Goal: Check status: Check status

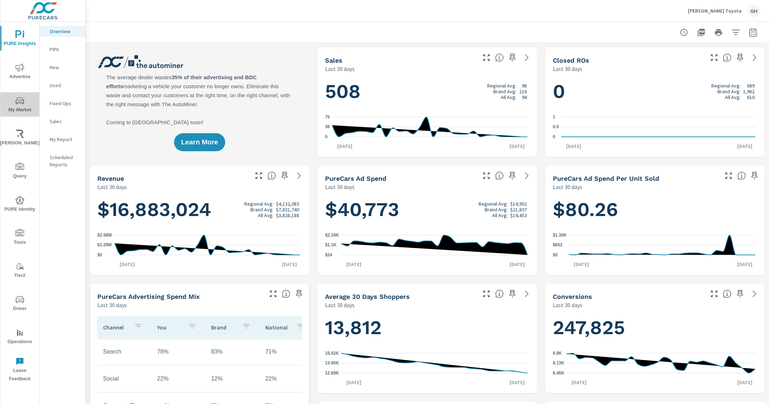
click at [30, 100] on span "My Market" at bounding box center [20, 106] width 35 height 18
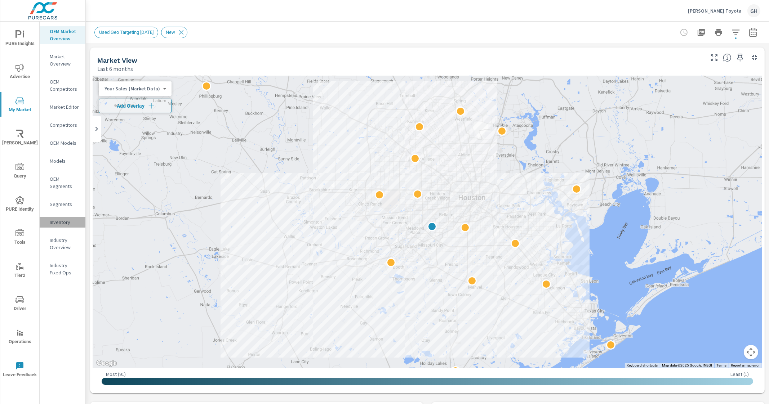
click at [67, 222] on p "Inventory" at bounding box center [65, 222] width 30 height 7
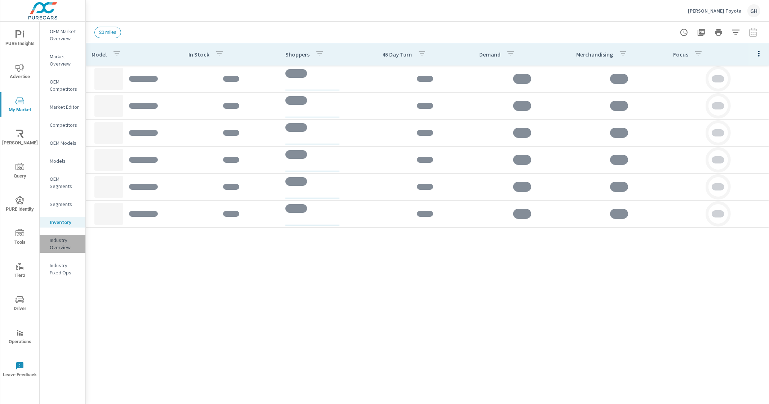
click at [63, 241] on p "Industry Overview" at bounding box center [65, 244] width 30 height 14
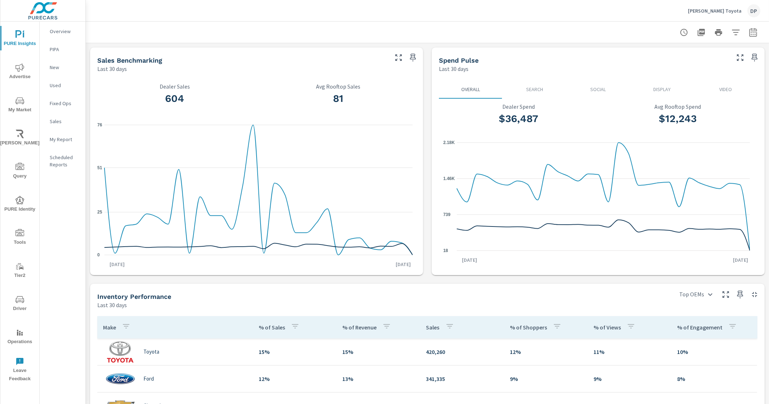
click at [18, 104] on icon "nav menu" at bounding box center [19, 101] width 9 height 9
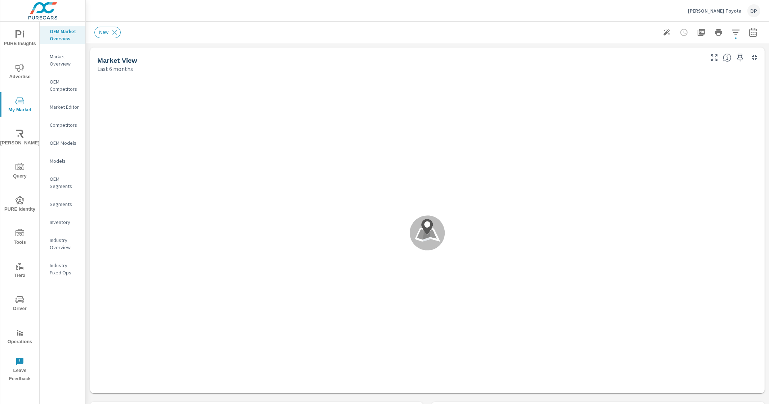
scroll to position [486, 0]
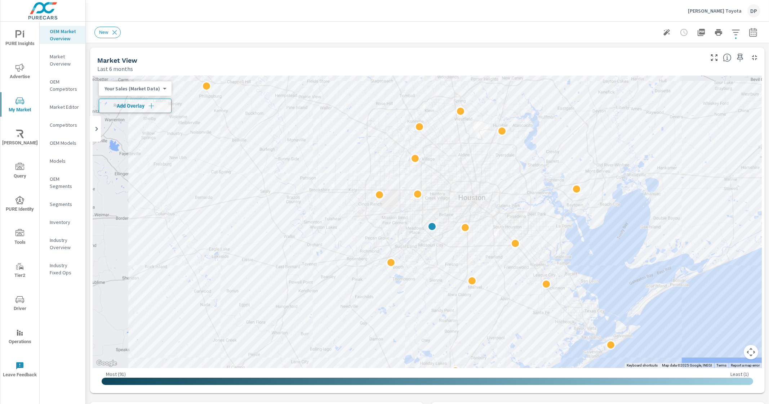
click at [69, 242] on p "Industry Overview" at bounding box center [65, 244] width 30 height 14
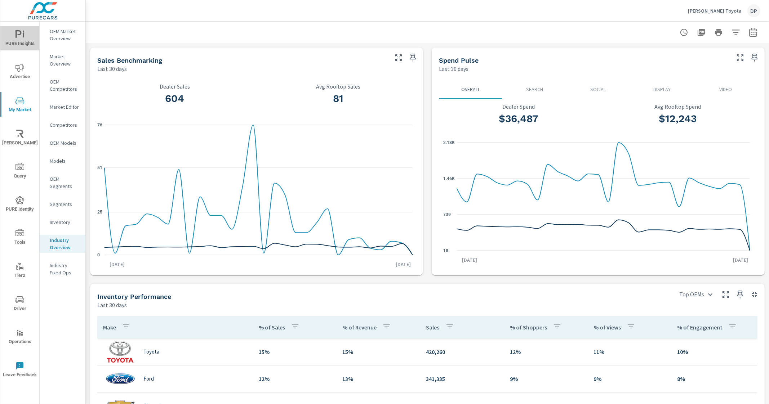
click at [23, 31] on icon "nav menu" at bounding box center [23, 31] width 1 height 3
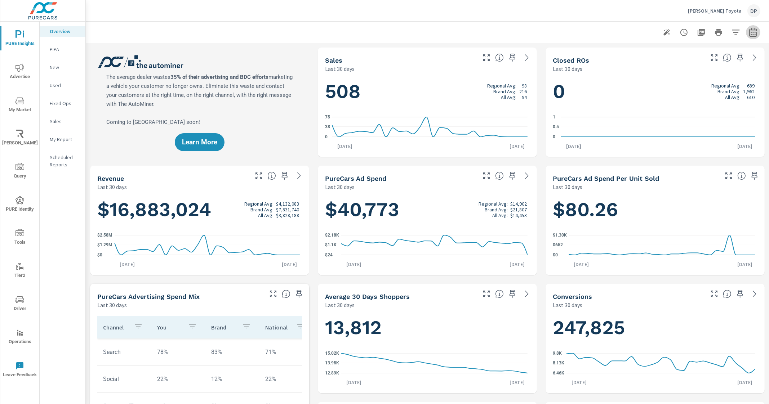
click at [749, 34] on icon "button" at bounding box center [753, 32] width 9 height 9
click at [705, 61] on select "Custom [DATE] Last week Last 7 days Last 14 days Last 30 days Last 45 days Last…" at bounding box center [688, 62] width 72 height 14
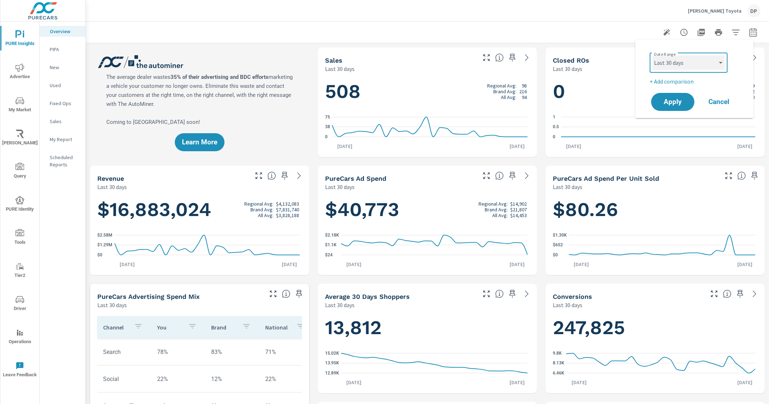
select select "Last month"
click at [652, 55] on select "Custom [DATE] Last week Last 7 days Last 14 days Last 30 days Last 45 days Last…" at bounding box center [688, 62] width 72 height 14
click at [680, 105] on span "Apply" at bounding box center [673, 102] width 30 height 7
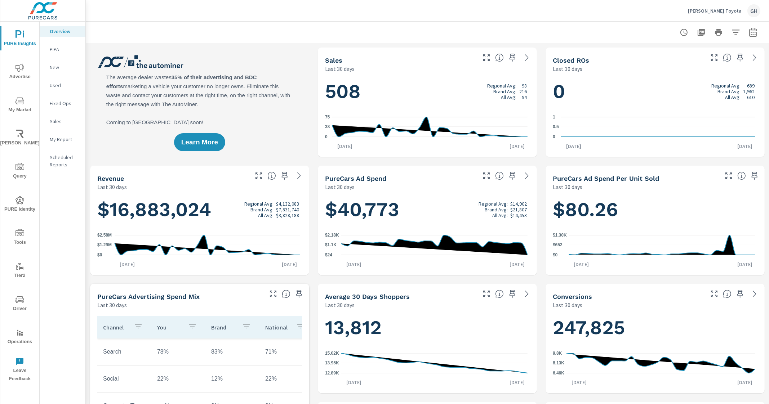
click at [731, 29] on icon "button" at bounding box center [735, 32] width 9 height 9
click at [731, 35] on div at bounding box center [384, 202] width 769 height 404
click at [750, 32] on icon "button" at bounding box center [753, 32] width 9 height 9
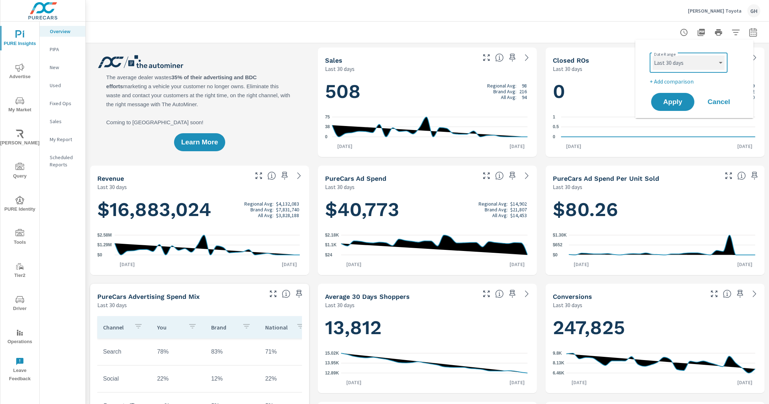
click at [706, 61] on select "Custom [DATE] Last week Last 7 days Last 14 days Last 30 days Last 45 days Last…" at bounding box center [688, 62] width 72 height 14
select select "Last month"
click at [652, 55] on select "Custom [DATE] Last week Last 7 days Last 14 days Last 30 days Last 45 days Last…" at bounding box center [688, 62] width 72 height 14
click at [682, 96] on button "Apply" at bounding box center [672, 102] width 45 height 19
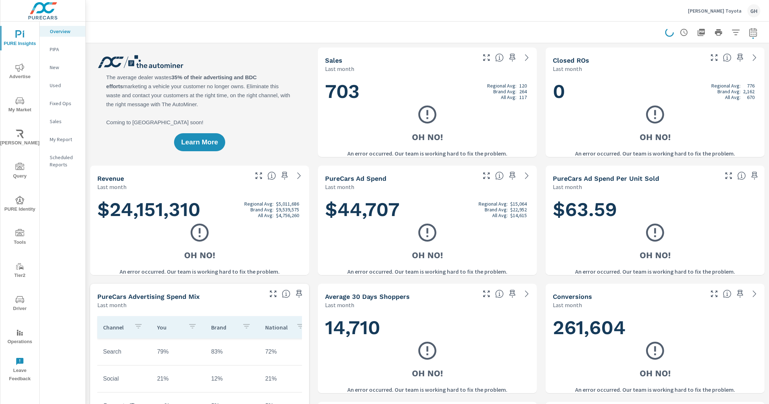
click at [482, 137] on div "Oh No! An error occurred. Our team is working hard to fix the problem." at bounding box center [427, 130] width 205 height 39
